Goal: Information Seeking & Learning: Learn about a topic

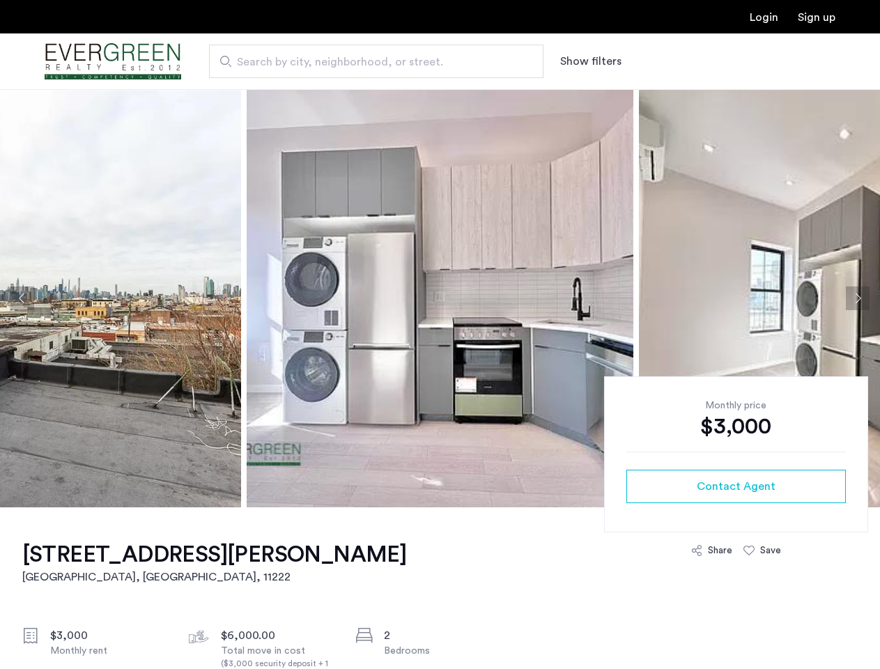
click at [590, 61] on button "Show filters" at bounding box center [590, 61] width 61 height 17
click at [22, 298] on button "Previous apartment" at bounding box center [22, 298] width 24 height 24
click at [440, 298] on img at bounding box center [440, 298] width 387 height 418
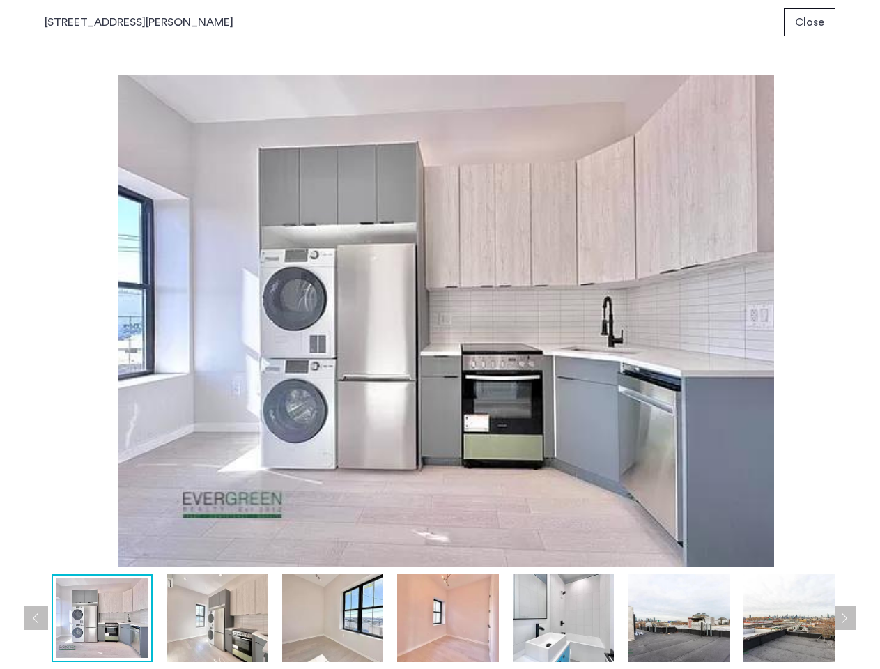
click at [760, 298] on img at bounding box center [446, 321] width 803 height 493
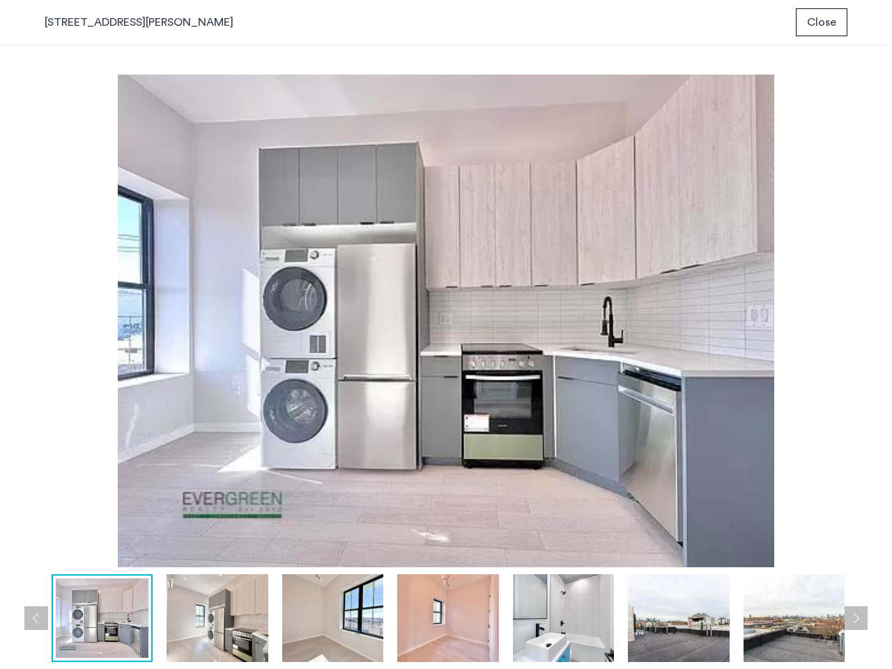
click at [858, 298] on div "prev next prev next" at bounding box center [446, 357] width 892 height 624
click at [736, 486] on img at bounding box center [446, 321] width 803 height 493
click at [712, 551] on img at bounding box center [446, 321] width 803 height 493
click at [762, 551] on img at bounding box center [446, 321] width 803 height 493
